Goal: Use online tool/utility: Use online tool/utility

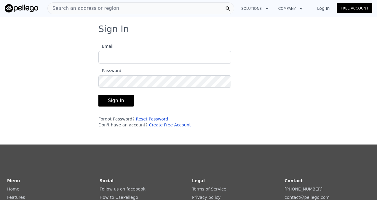
type input "[EMAIL_ADDRESS][DOMAIN_NAME]"
click at [121, 99] on button "Sign In" at bounding box center [115, 100] width 35 height 12
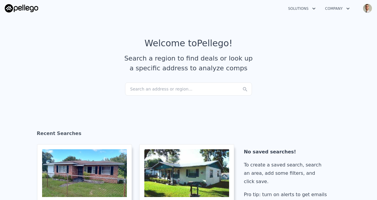
click at [170, 86] on div "Search an address or region..." at bounding box center [188, 88] width 127 height 13
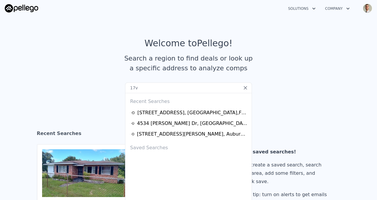
click at [181, 84] on input "17v" at bounding box center [188, 87] width 127 height 11
type input "1"
drag, startPoint x: 296, startPoint y: 41, endPoint x: 291, endPoint y: 41, distance: 4.2
click at [296, 41] on article "Welcome to Pellego ! Search a region to find deals or look up a specific addres…" at bounding box center [188, 60] width 367 height 44
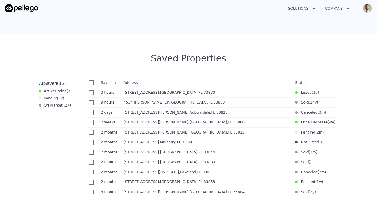
scroll to position [207, 0]
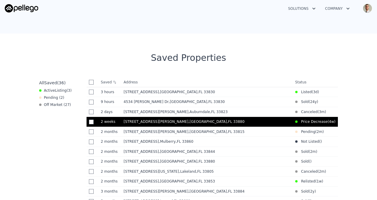
click at [142, 125] on td "[STREET_ADDRESS][PERSON_NAME]" at bounding box center [206, 122] width 171 height 10
click at [188, 121] on span ", Polk County , FL 33880" at bounding box center [217, 121] width 58 height 4
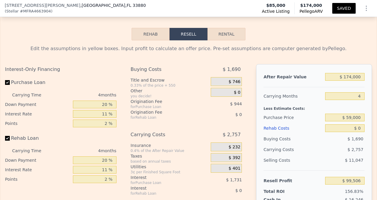
scroll to position [928, 0]
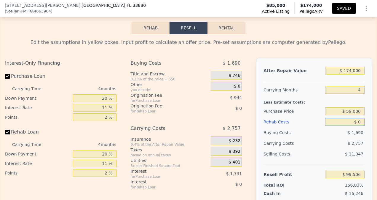
drag, startPoint x: 354, startPoint y: 127, endPoint x: 378, endPoint y: 127, distance: 23.4
click at [376, 127] on html "Search an address or region Solutions Company Open main menu Open user menu [ST…" at bounding box center [188, 100] width 377 height 200
type input "$ 2"
type input "$ 99,504"
type input "$ 25"
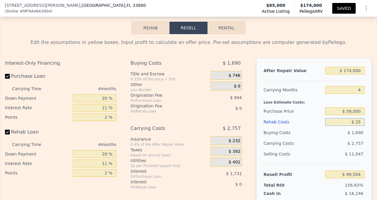
type input "$ 99,481"
type input "$ 2,500"
type input "$ 96,894"
type input "$ 25,000"
type input "$ 73,374"
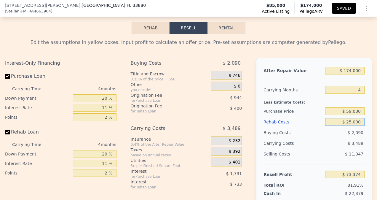
type input "$ 2,500"
type input "$ 96,894"
type input "$ 250"
type input "$ 99,244"
type input "$ 25"
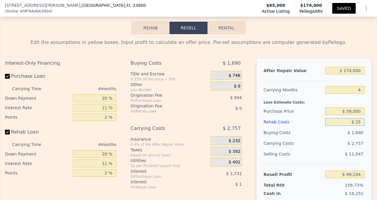
type input "$ 99,481"
type input "$ 2"
type input "$ 99,504"
type input "$ 25"
type input "$ 99,481"
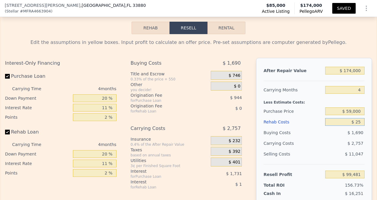
type input "$ 250"
type input "$ 99,244"
type input "$ 2,500"
type input "$ 96,894"
type input "$ 25,000"
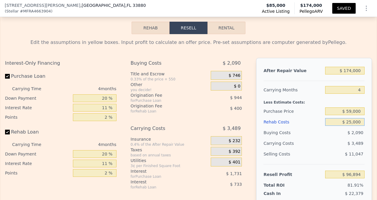
type input "$ 73,374"
type input "$ 25,000"
drag, startPoint x: 315, startPoint y: 142, endPoint x: 316, endPoint y: 138, distance: 4.2
click at [316, 138] on div "Buying Costs" at bounding box center [292, 132] width 59 height 11
drag, startPoint x: 342, startPoint y: 76, endPoint x: 378, endPoint y: 76, distance: 35.8
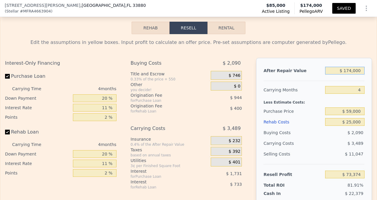
click at [376, 76] on html "Search an address or region Solutions Company Open main menu Open user menu [ST…" at bounding box center [188, 100] width 377 height 200
type input "$ 15"
type input "-$ 89,882"
type input "$ 150"
type input "-$ 89,756"
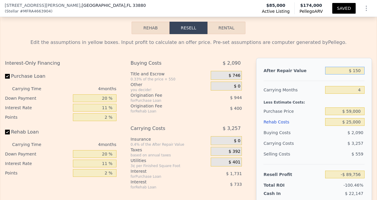
type input "$ 1,500"
type input "-$ 88,491"
type input "$ 15,000"
type input "-$ 75,822"
type input "$ 150,000"
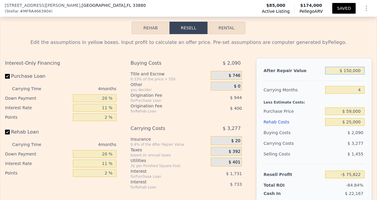
type input "$ 50,853"
type input "$ 150,000"
click at [360, 41] on div "Edit the assumptions in yellow boxes. Input profit to calculate an offer price.…" at bounding box center [188, 144] width 376 height 220
drag, startPoint x: 348, startPoint y: 95, endPoint x: 372, endPoint y: 94, distance: 24.0
click at [372, 94] on div "Rehab Resell Rental Edit the assumptions in yellow boxes. Input profit to calcu…" at bounding box center [188, 138] width 377 height 286
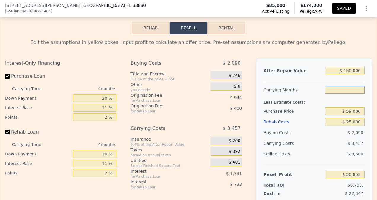
type input "5"
type input "$ 49,989"
type input "5"
click at [361, 58] on div "Edit the assumptions in yellow boxes. Input profit to calculate an offer price.…" at bounding box center [188, 147] width 367 height 216
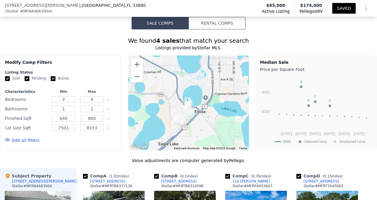
scroll to position [415, 0]
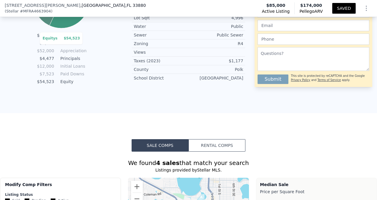
drag, startPoint x: 5, startPoint y: 6, endPoint x: 37, endPoint y: 7, distance: 31.7
click at [37, 7] on div "[STREET_ADDRESS][PERSON_NAME]" at bounding box center [75, 5] width 141 height 6
type input "$ 174,000"
type input "4"
type input "$ 0"
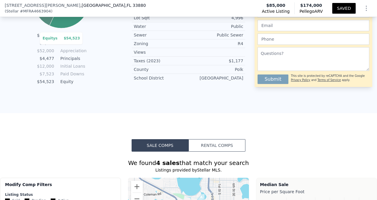
type input "$ 99,506"
drag, startPoint x: 37, startPoint y: 7, endPoint x: 33, endPoint y: 7, distance: 3.6
copy div "[STREET_ADDRESS][PERSON_NAME] ,"
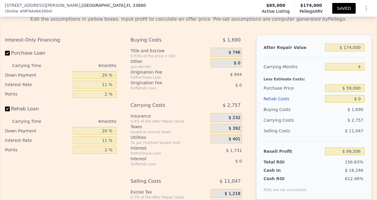
scroll to position [956, 0]
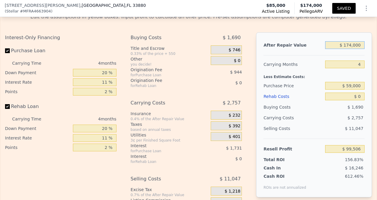
drag, startPoint x: 342, startPoint y: 49, endPoint x: 376, endPoint y: 26, distance: 41.3
click at [376, 26] on html "Search an address or region Solutions Company Open main menu Open user menu [ST…" at bounding box center [188, 100] width 377 height 200
type input "$ 15"
type input "-$ 63,750"
type input "$ 1"
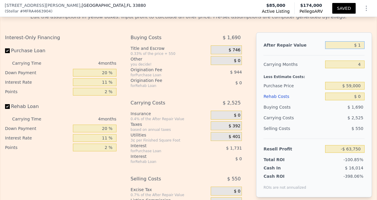
type input "-$ 63,764"
type input "$ 14"
type input "-$ 63,751"
type input "$ 145"
type input "-$ 63,629"
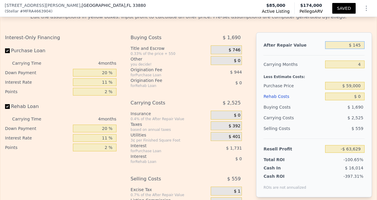
type input "$ 1,450"
type input "-$ 62,404"
type input "$ 14,500"
type input "-$ 50,160"
type input "$ 145,000"
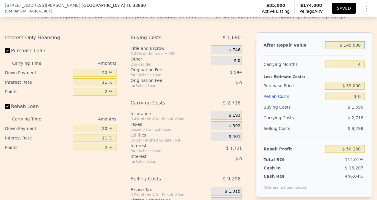
type input "$ 72,294"
type input "$ 145,000"
click at [297, 108] on div "Buying Costs" at bounding box center [292, 107] width 59 height 11
drag, startPoint x: 354, startPoint y: 100, endPoint x: 378, endPoint y: 97, distance: 24.3
click at [376, 97] on html "Search an address or region Solutions Company Open main menu Open user menu [ST…" at bounding box center [188, 100] width 377 height 200
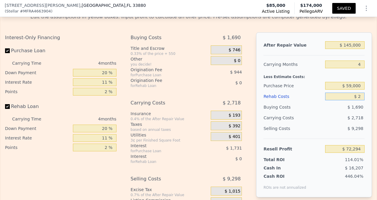
type input "$ 25"
type input "$ 72,269"
type input "$ 250"
type input "$ 72,032"
type input "$ 2,500"
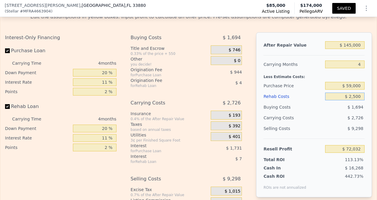
type input "$ 69,682"
type input "$ 25,000"
type input "$ 46,162"
type input "$ 25,000"
click at [323, 123] on div "$ 3,450" at bounding box center [333, 117] width 62 height 11
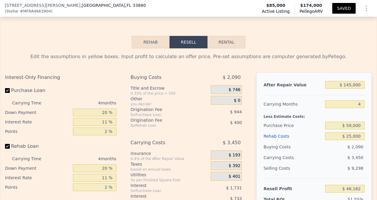
scroll to position [896, 0]
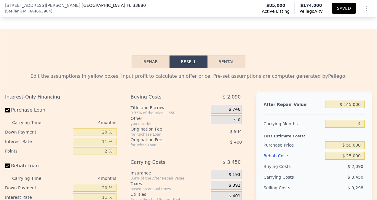
click at [341, 7] on button "SAVED" at bounding box center [343, 8] width 23 height 11
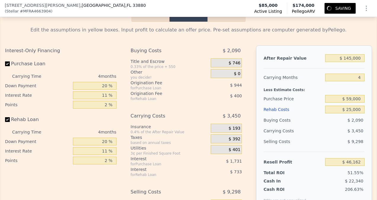
scroll to position [945, 0]
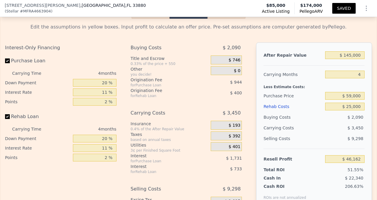
click at [363, 5] on icon "Show Options" at bounding box center [366, 8] width 7 height 7
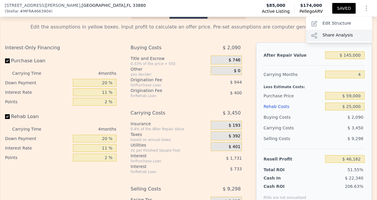
click at [341, 33] on div "Share Analysis" at bounding box center [339, 36] width 66 height 12
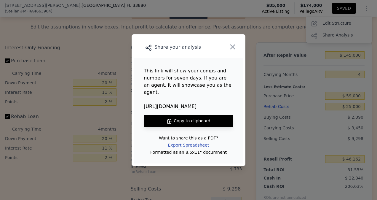
click at [197, 140] on div "Export Spreadsheet" at bounding box center [188, 145] width 50 height 11
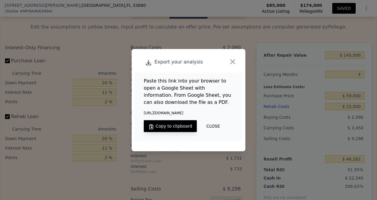
click at [180, 124] on button "Copy to clipboard" at bounding box center [170, 126] width 53 height 12
